Goal: Check status: Check status

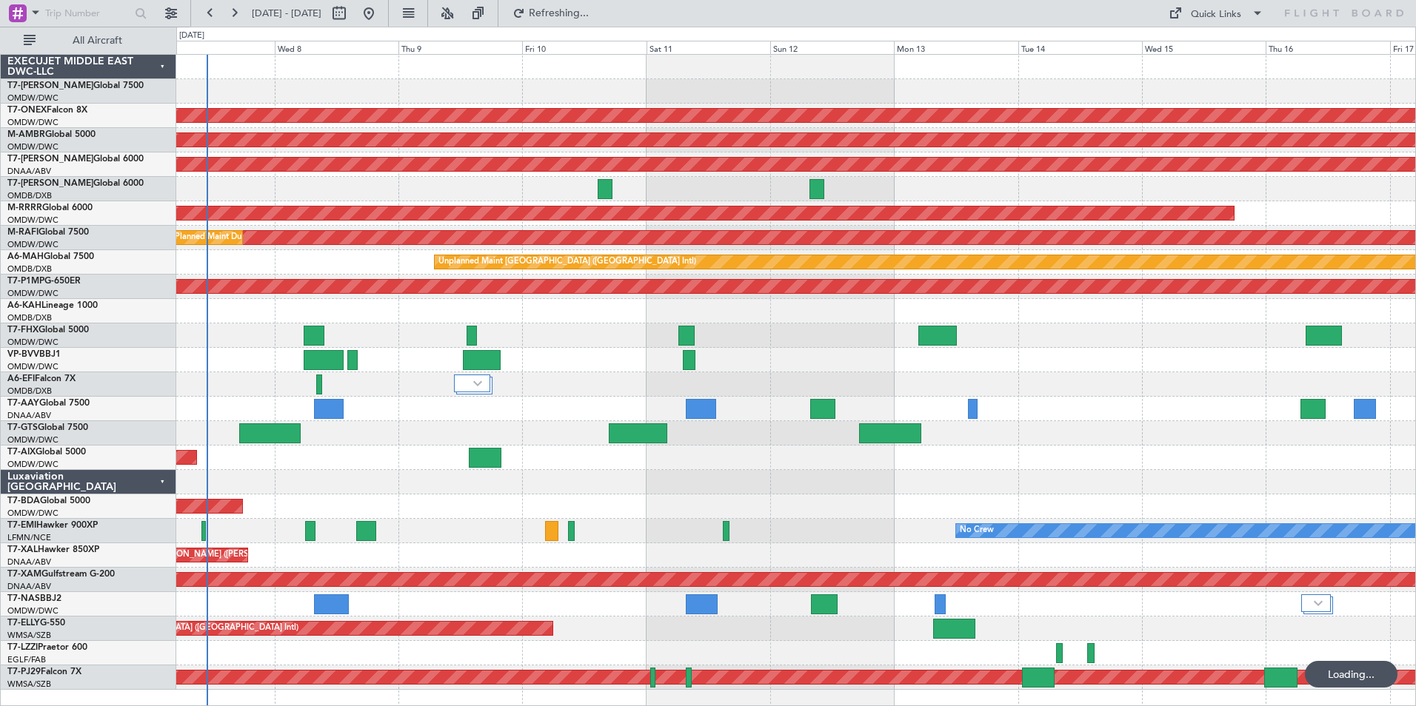
click at [300, 67] on div at bounding box center [795, 67] width 1239 height 24
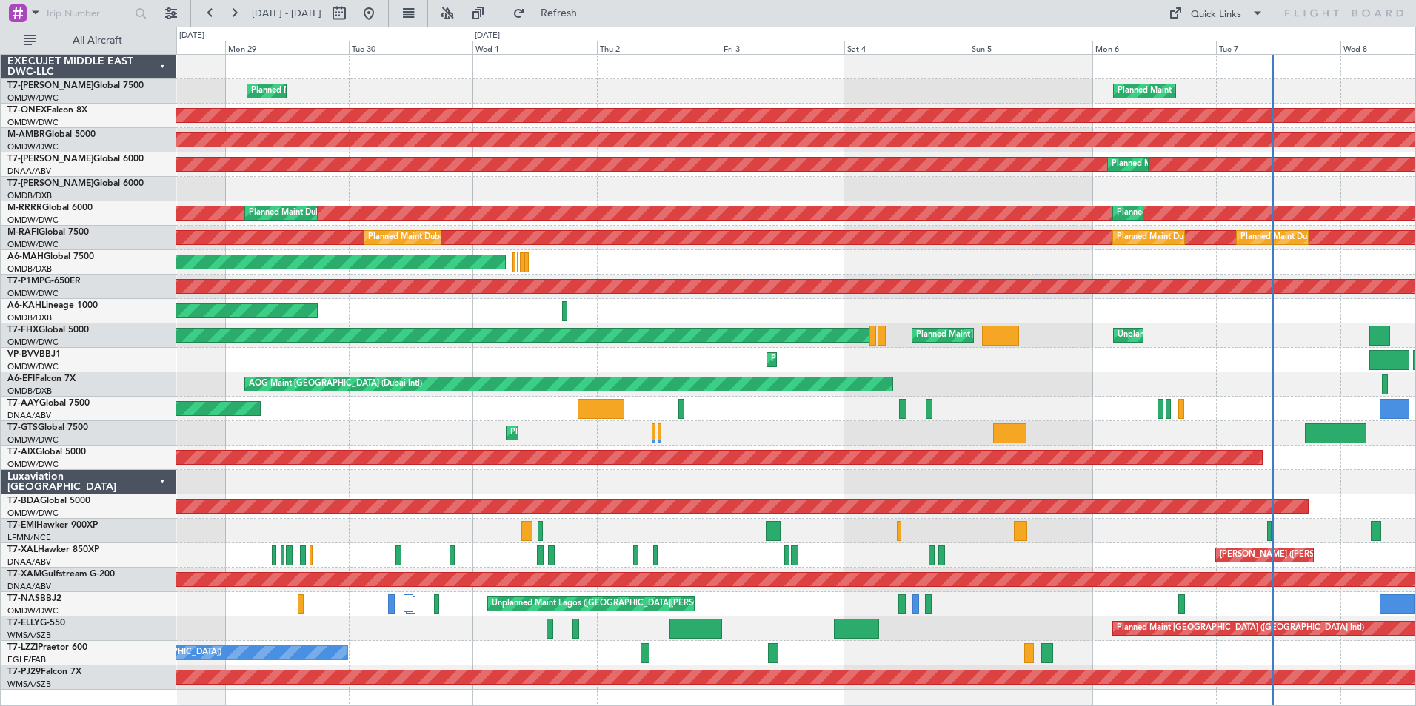
click at [1371, 441] on div "Planned Maint Dubai (Al Maktoum Intl) Planned Maint [GEOGRAPHIC_DATA] (Al Makto…" at bounding box center [795, 372] width 1239 height 635
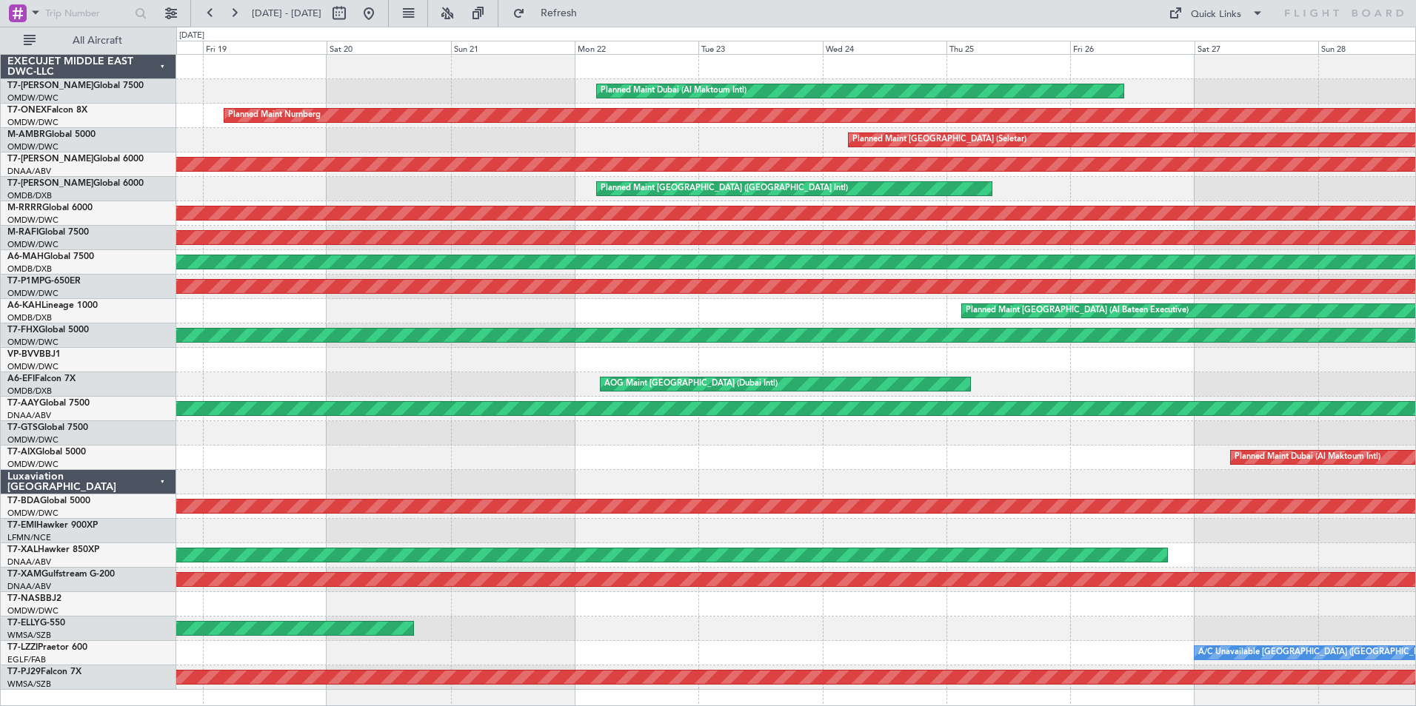
click at [1415, 355] on html "[DATE] - [DATE] Refresh Quick Links All Aircraft Planned Maint [GEOGRAPHIC_DATA…" at bounding box center [708, 353] width 1416 height 706
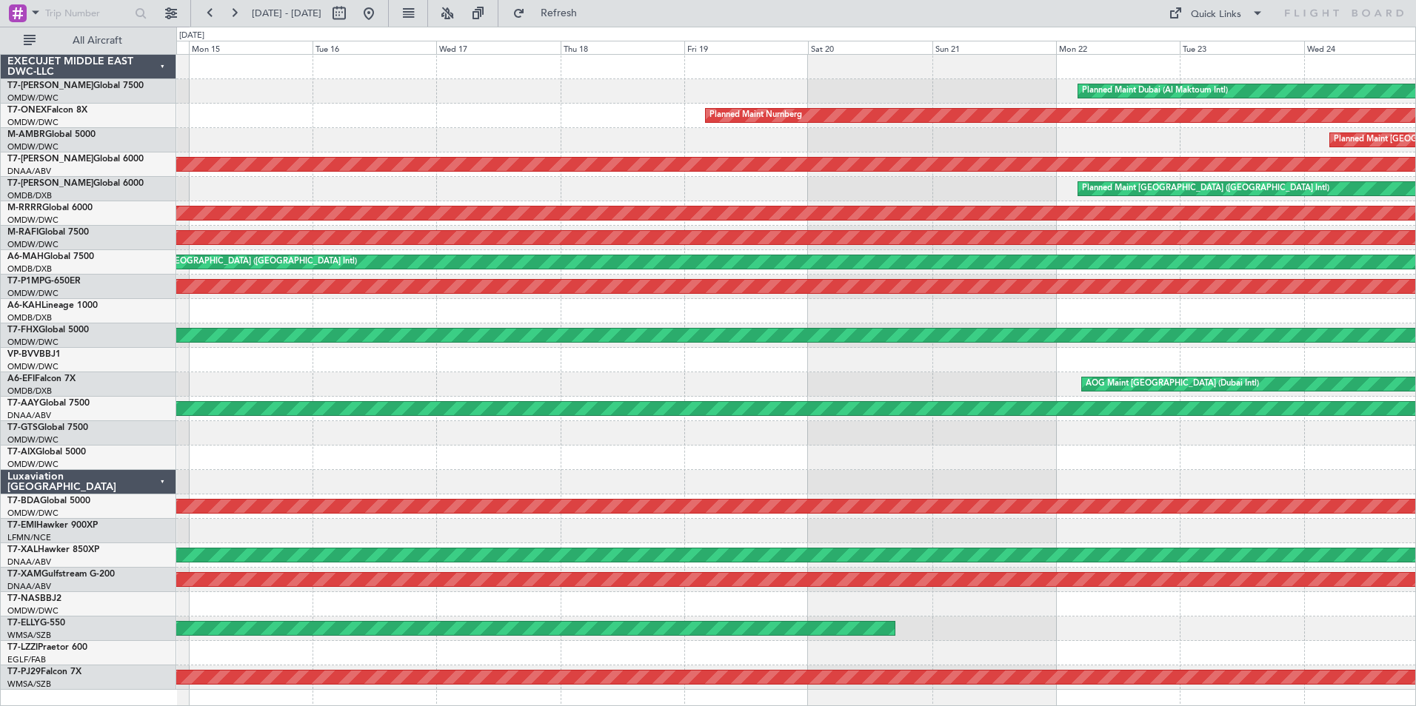
click at [1399, 379] on div "Planned Maint Dubai (Al Maktoum Intl) Planned Maint Nurnberg Planned Maint [GEO…" at bounding box center [795, 372] width 1239 height 635
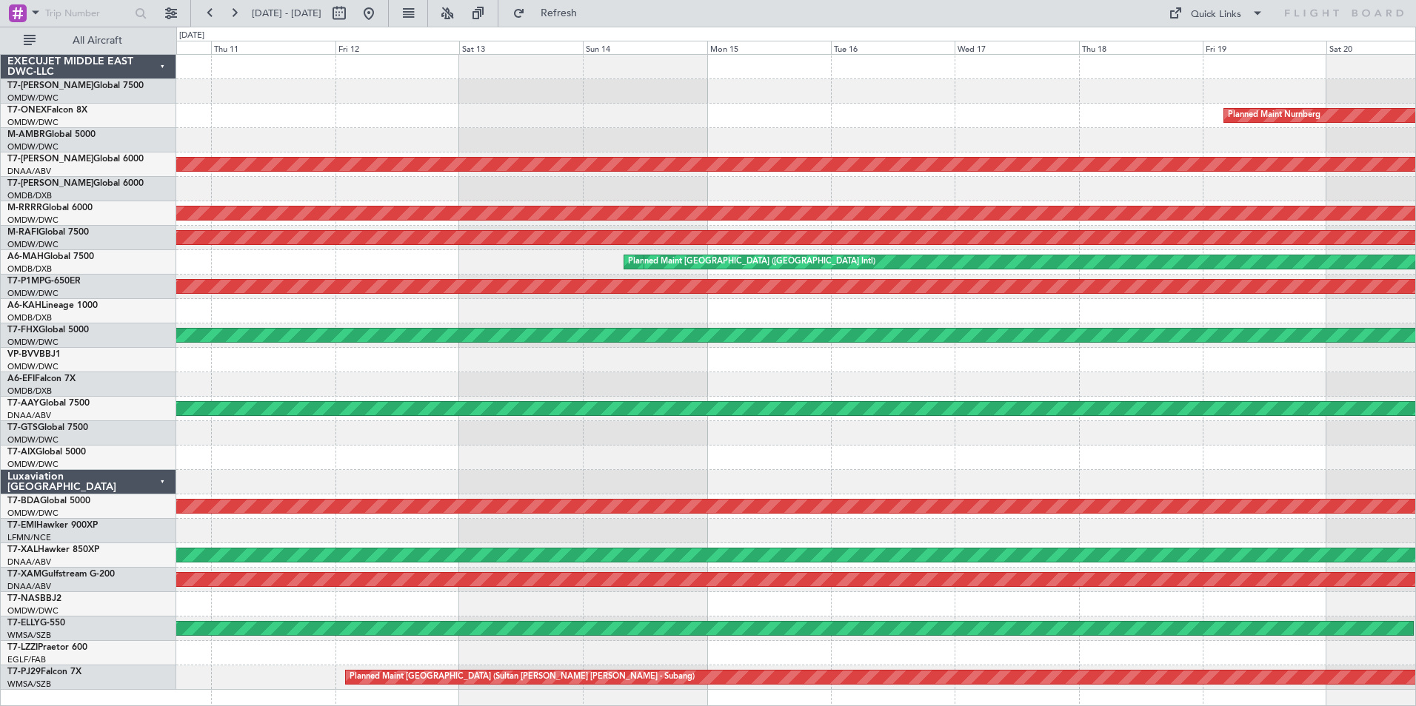
click at [1247, 421] on div "Planned Maint Dubai (Al Maktoum Intl) Planned Maint Nurnberg AOG Maint [GEOGRAP…" at bounding box center [795, 372] width 1239 height 635
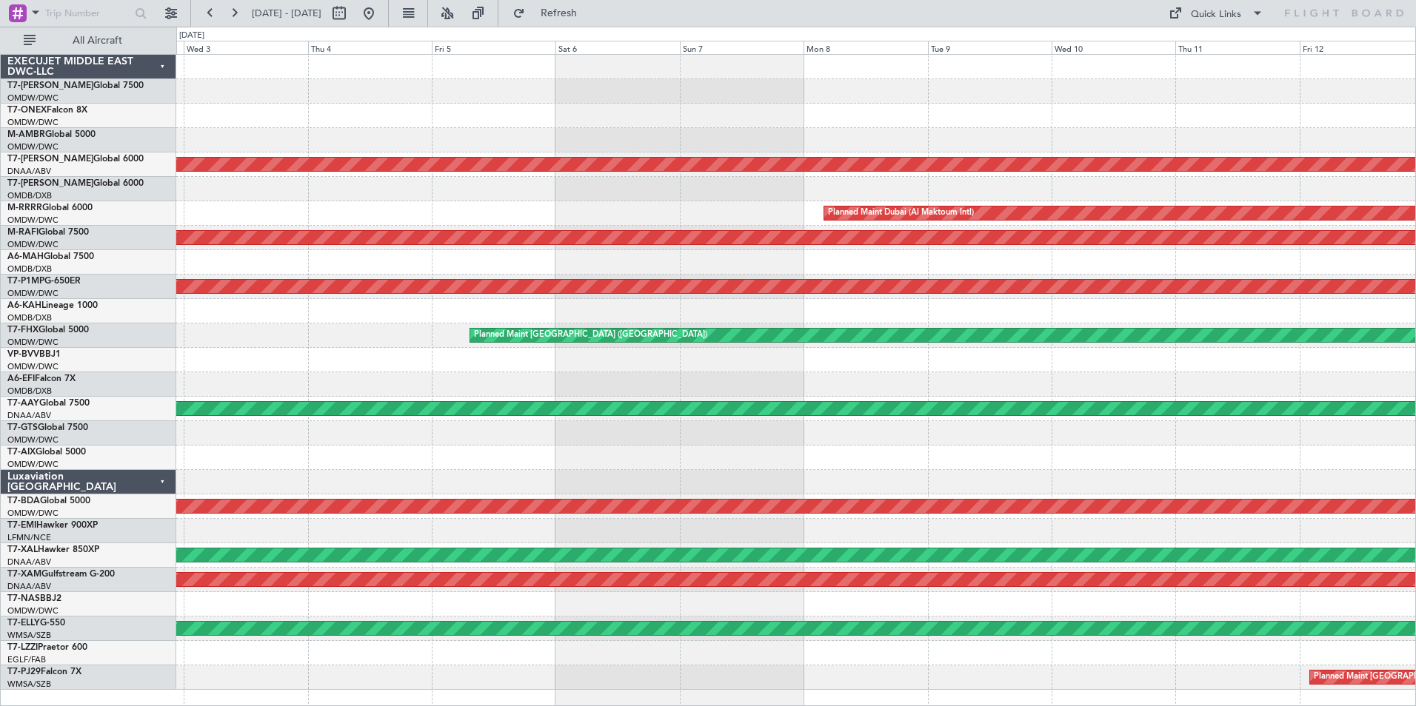
click at [1296, 412] on div "AOG Maint Dubai (Al Maktoum Intl) Planned Maint [GEOGRAPHIC_DATA] (Al Maktoum I…" at bounding box center [795, 372] width 1239 height 635
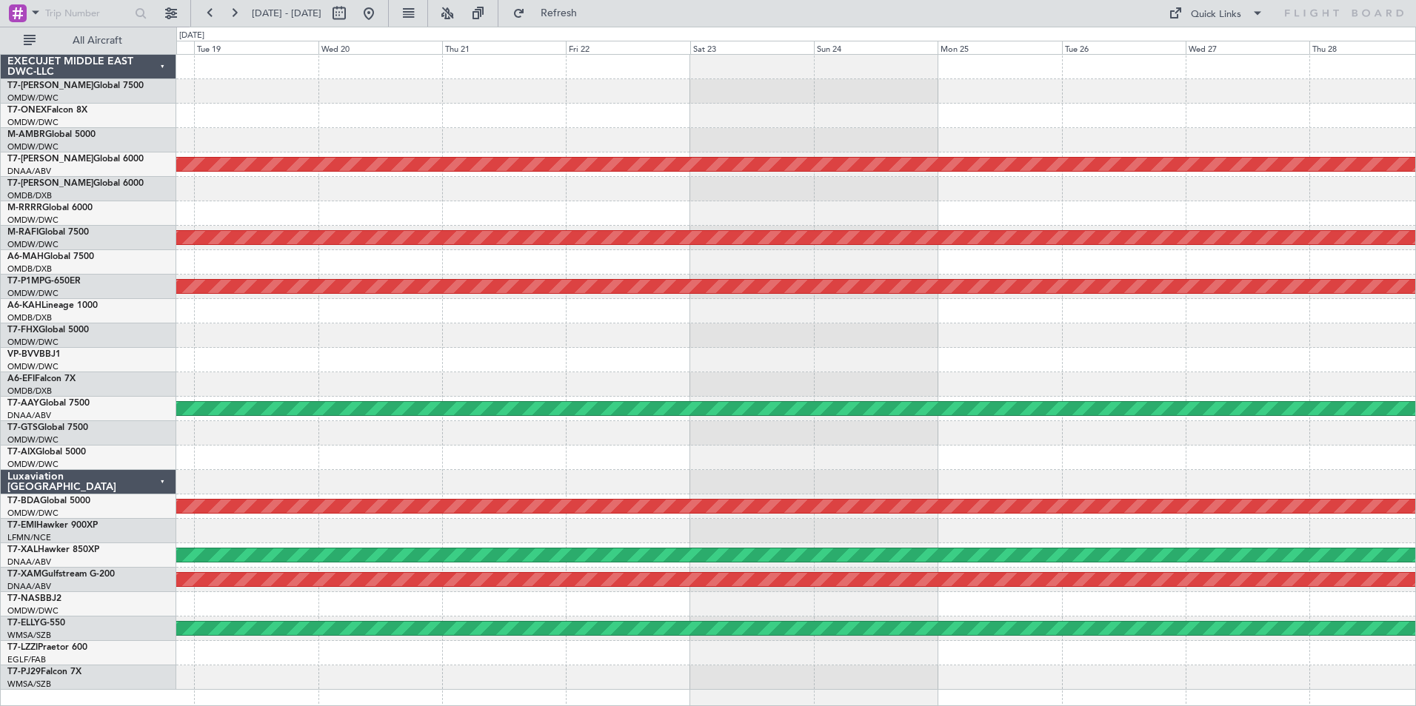
click at [1182, 366] on div "AOG Maint Dubai (Al Maktoum Intl) Planned Maint [GEOGRAPHIC_DATA] (Al Maktoum I…" at bounding box center [795, 372] width 1239 height 635
click at [201, 18] on button at bounding box center [210, 13] width 24 height 24
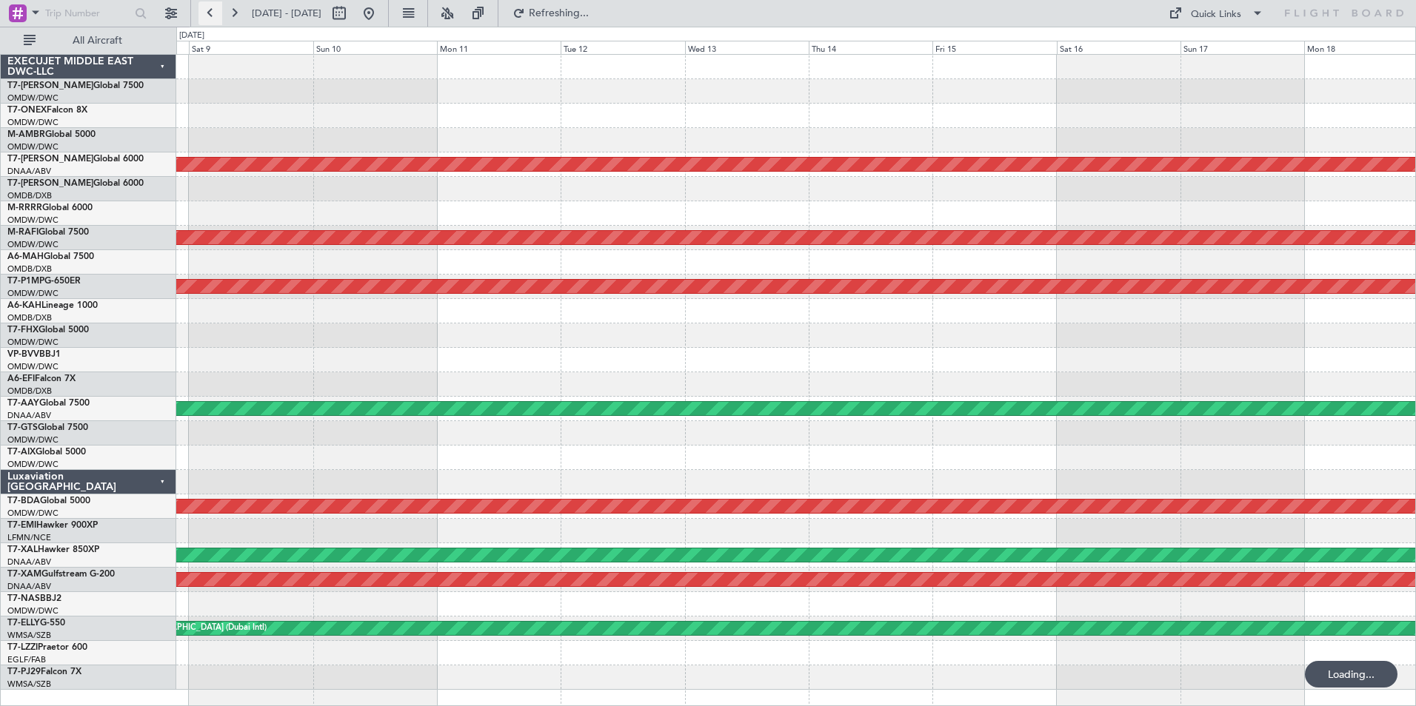
click at [201, 18] on button at bounding box center [210, 13] width 24 height 24
